Goal: Find contact information

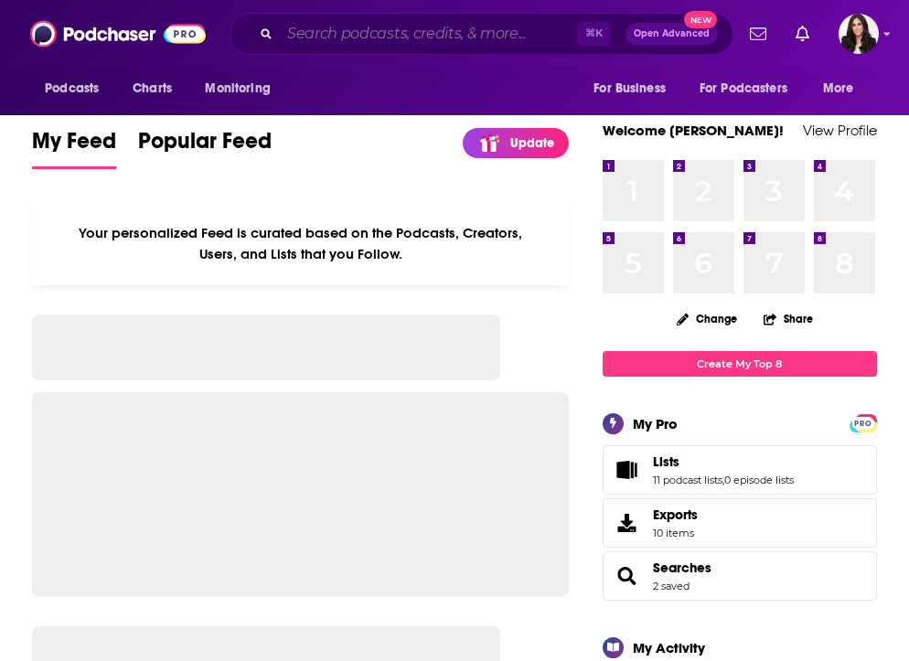
click at [405, 48] on input "Search podcasts, credits, & more..." at bounding box center [428, 33] width 297 height 29
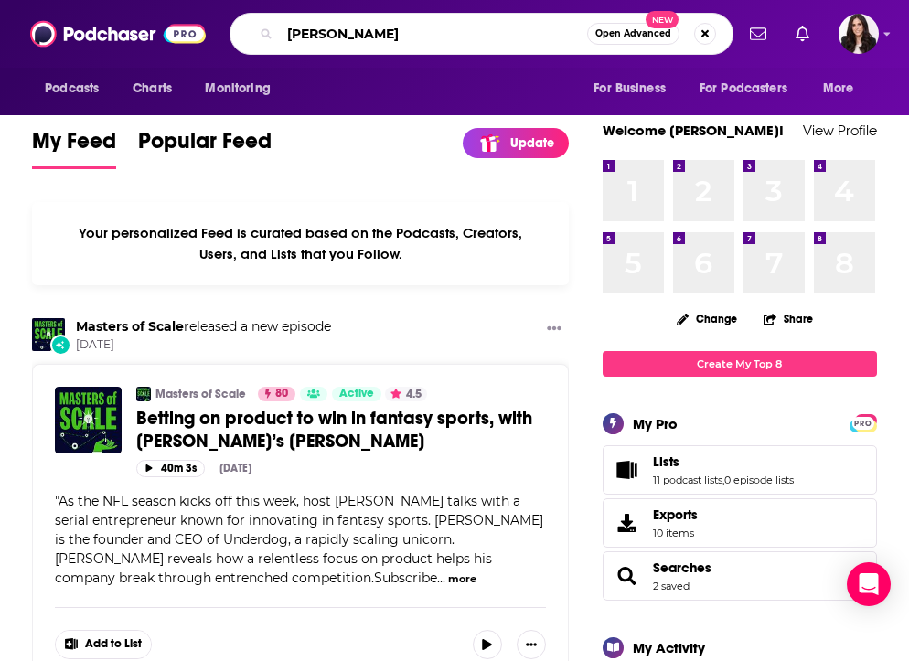
type input "[PERSON_NAME]"
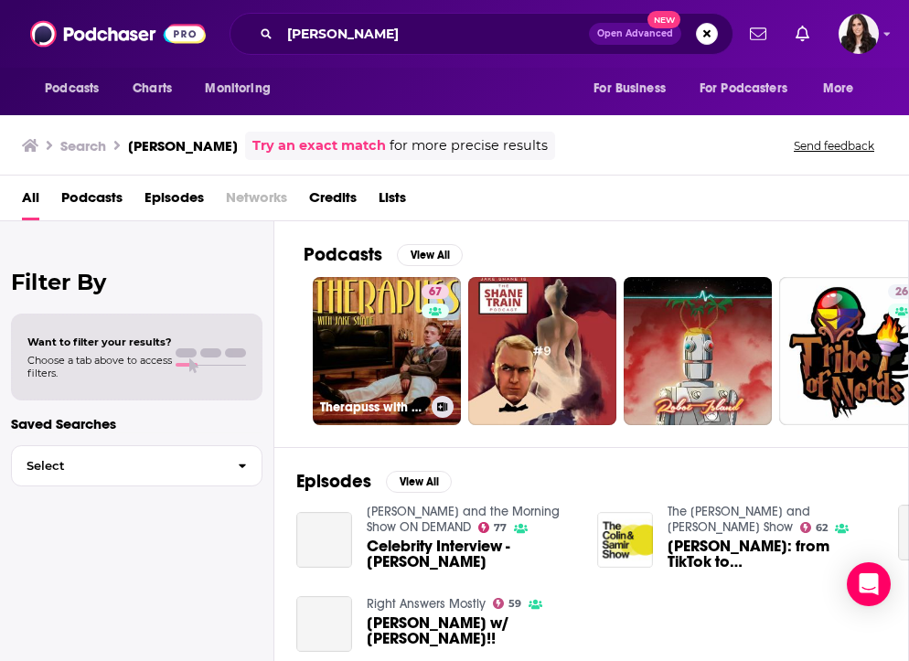
click at [352, 371] on link "67 Therapuss with [PERSON_NAME]" at bounding box center [387, 351] width 148 height 148
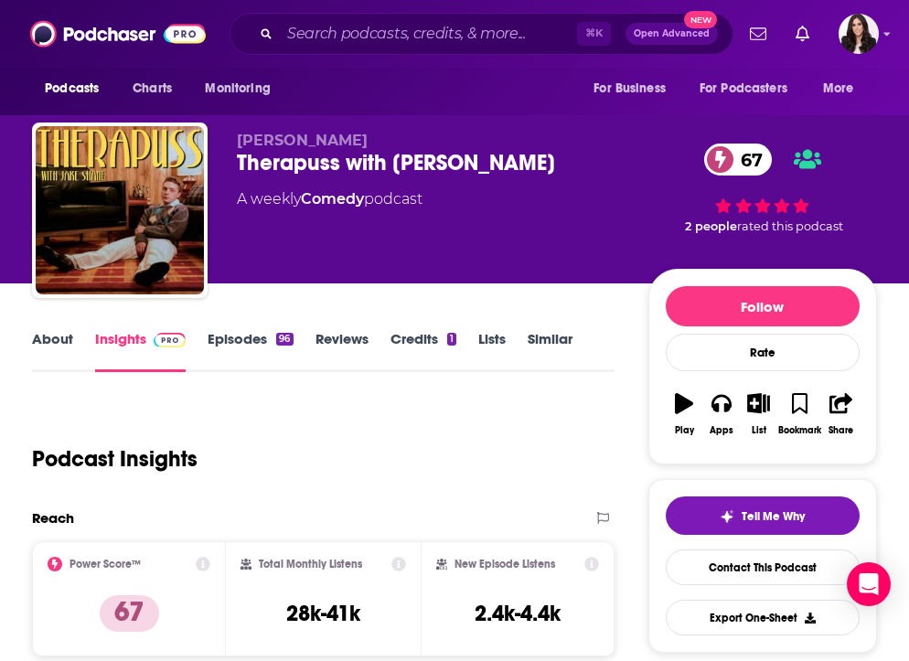
scroll to position [1368, 0]
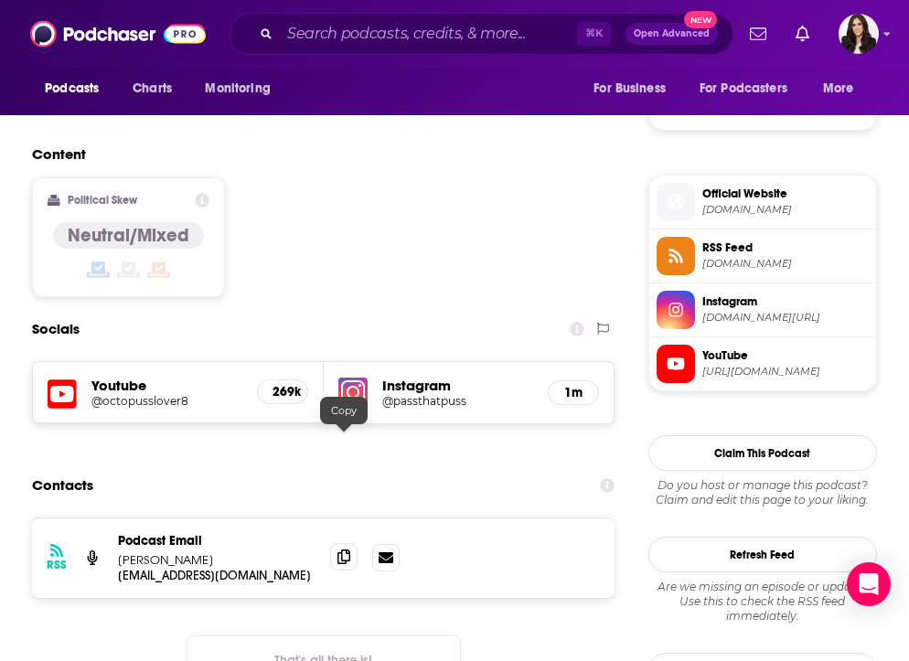
click at [339, 550] on icon at bounding box center [343, 557] width 13 height 15
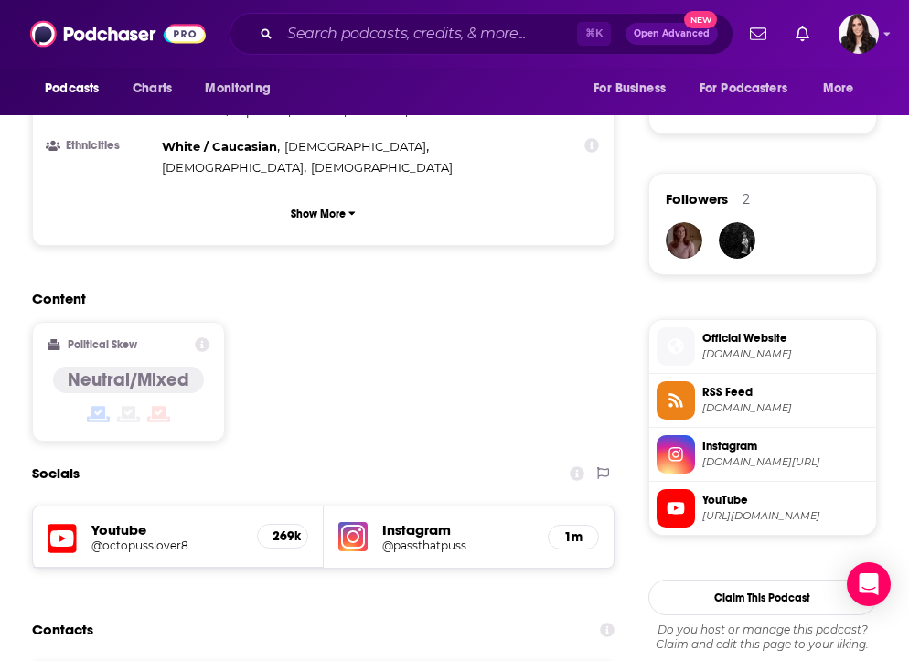
scroll to position [1122, 0]
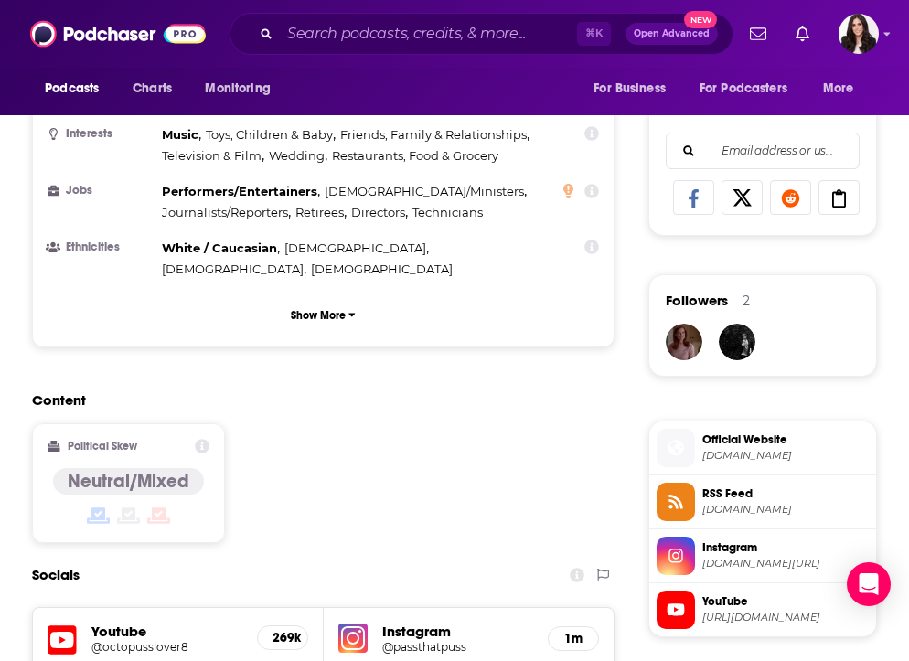
click at [416, 623] on h5 "Instagram" at bounding box center [457, 631] width 151 height 17
click at [600, 608] on div "Instagram @passthatpuss 1m" at bounding box center [469, 638] width 290 height 61
click at [552, 626] on div "1m" at bounding box center [573, 638] width 51 height 25
click at [399, 623] on h5 "Instagram" at bounding box center [457, 631] width 151 height 17
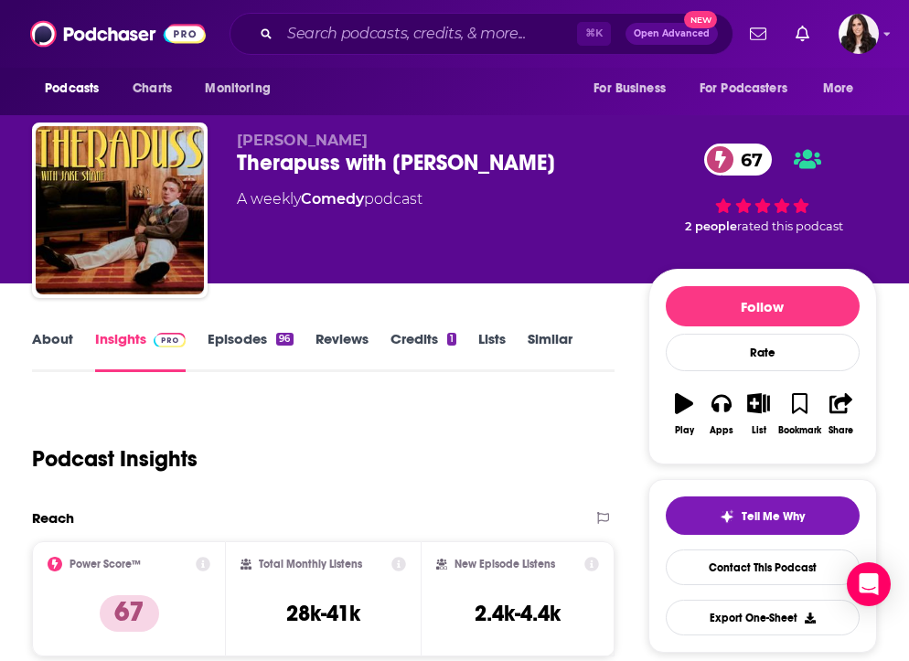
scroll to position [0, 0]
